Goal: Task Accomplishment & Management: Use online tool/utility

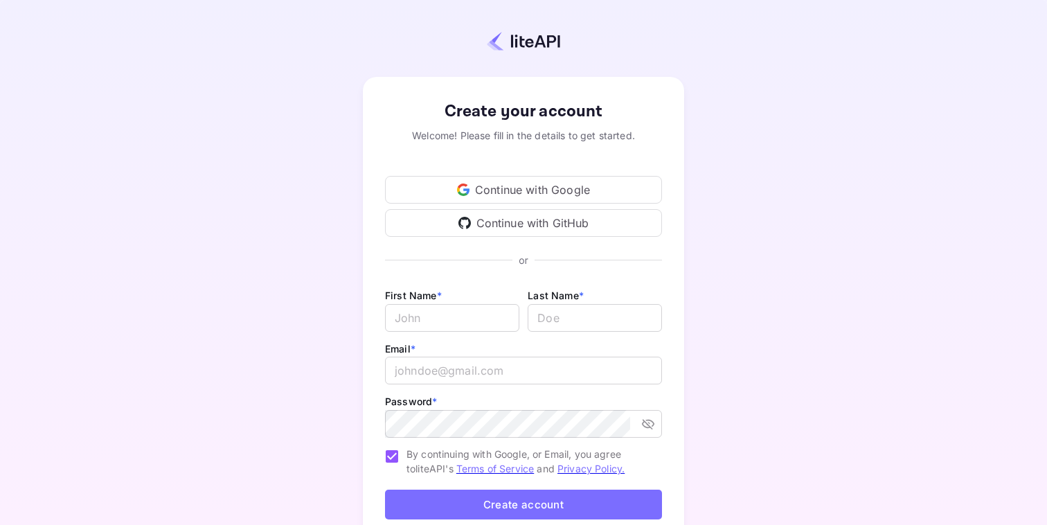
click at [553, 189] on div "Continue with Google" at bounding box center [523, 190] width 277 height 28
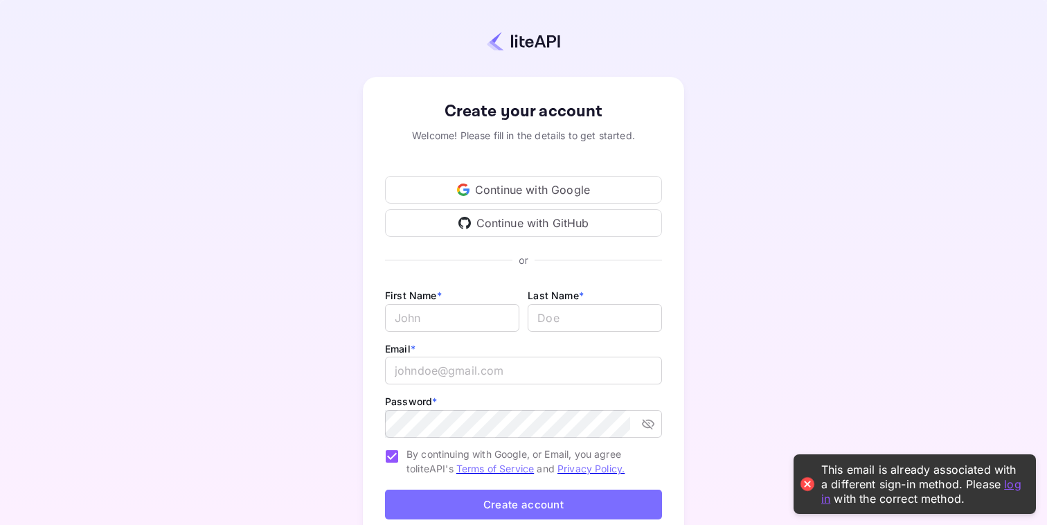
click at [529, 193] on div "Continue with Google" at bounding box center [523, 190] width 277 height 28
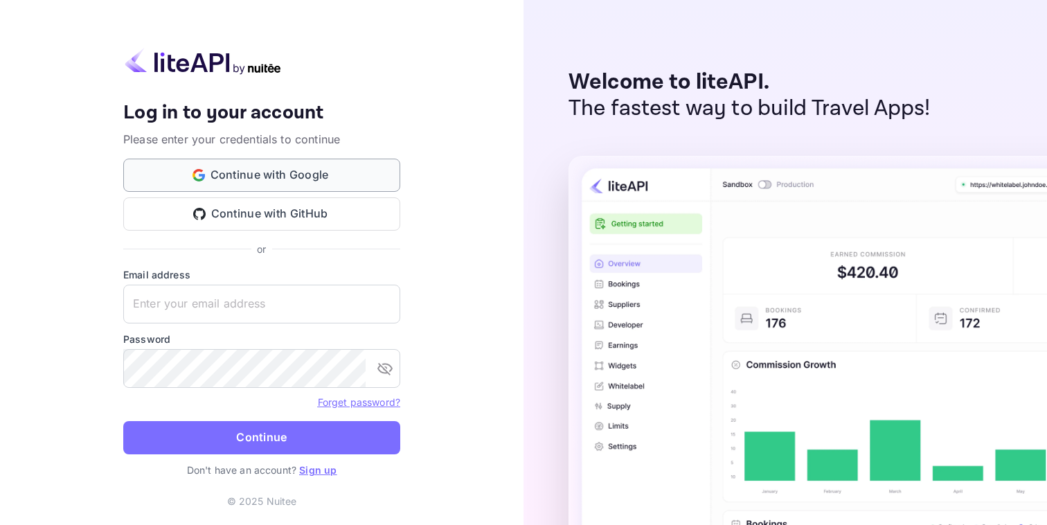
click at [357, 177] on button "Continue with Google" at bounding box center [261, 175] width 277 height 33
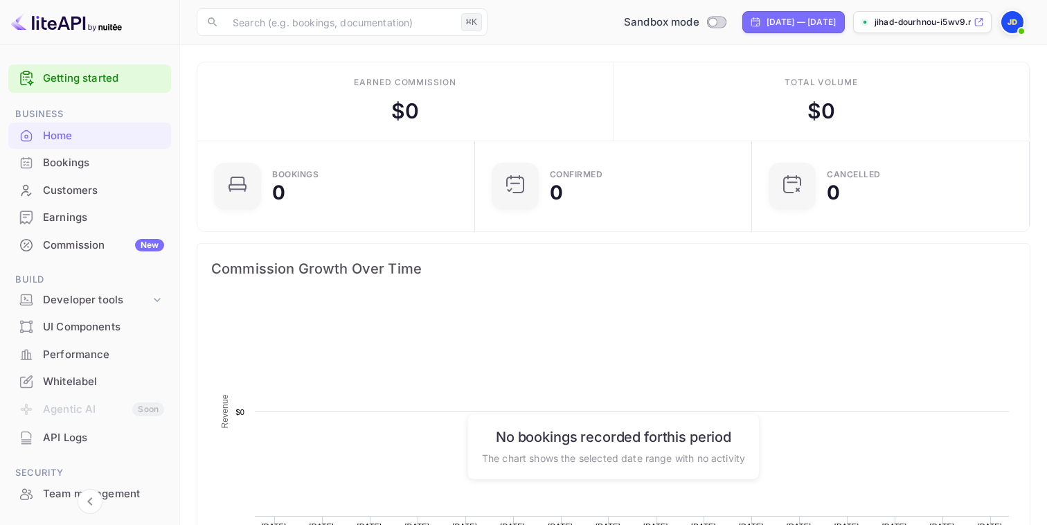
scroll to position [225, 269]
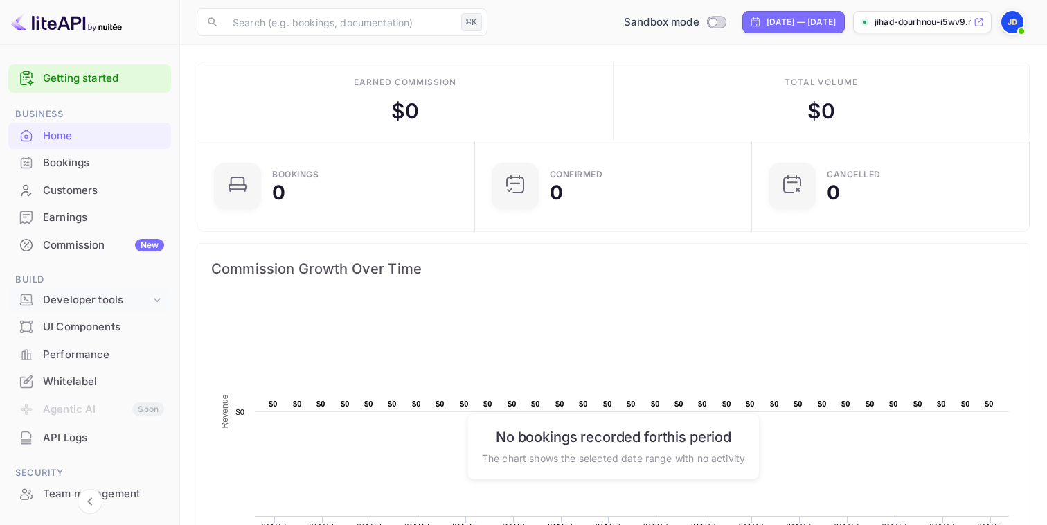
click at [96, 305] on div "Developer tools" at bounding box center [96, 300] width 107 height 16
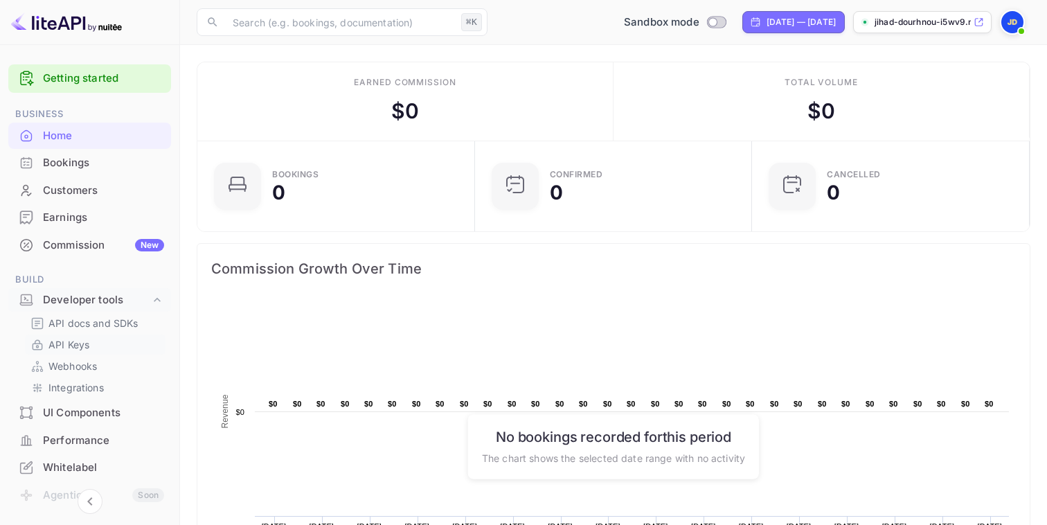
click at [80, 338] on p "API Keys" at bounding box center [68, 344] width 41 height 15
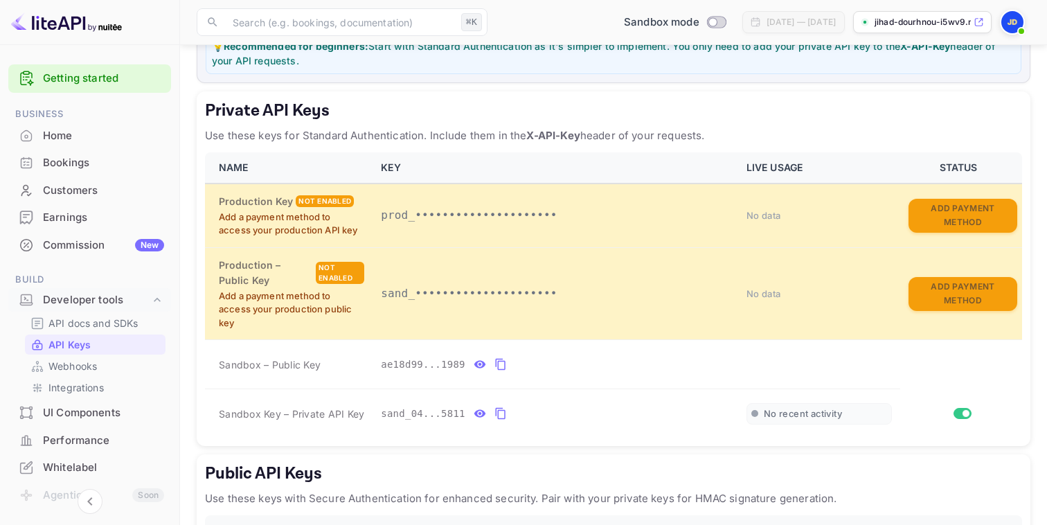
scroll to position [350, 0]
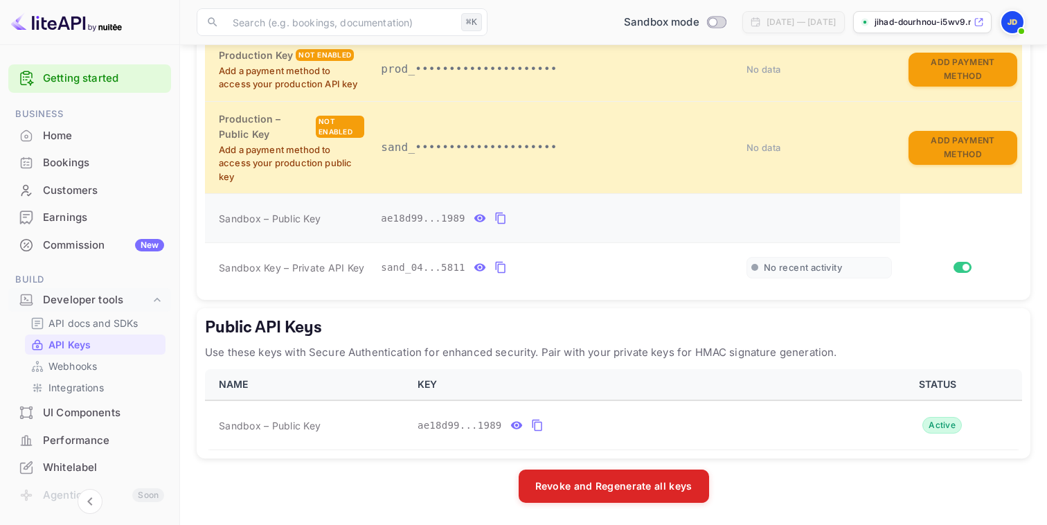
click at [480, 219] on icon "private api keys table" at bounding box center [480, 219] width 12 height 8
click at [634, 219] on icon "private api keys table" at bounding box center [633, 218] width 12 height 17
